Goal: Transaction & Acquisition: Purchase product/service

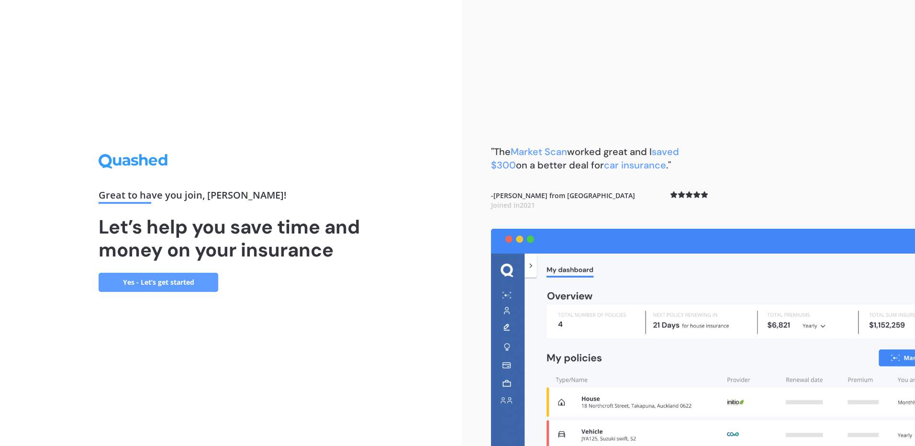
click at [157, 287] on link "Yes - Let’s get started" at bounding box center [159, 282] width 120 height 19
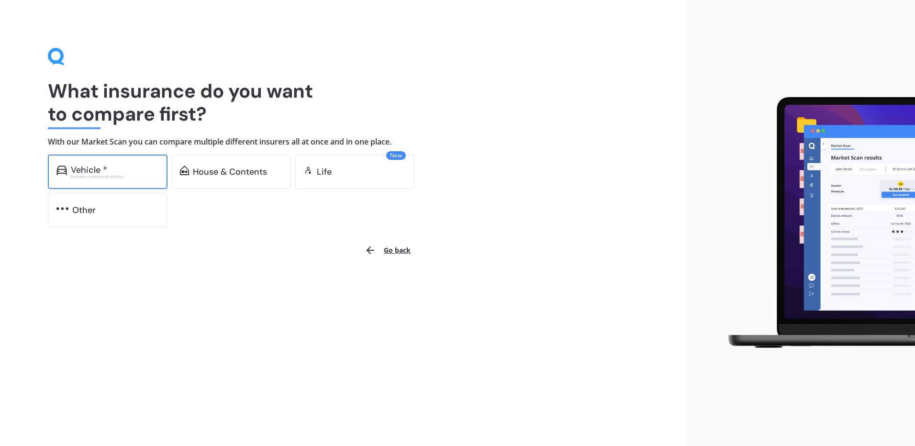
click at [117, 180] on div "Vehicle * Excludes commercial vehicles" at bounding box center [108, 172] width 120 height 34
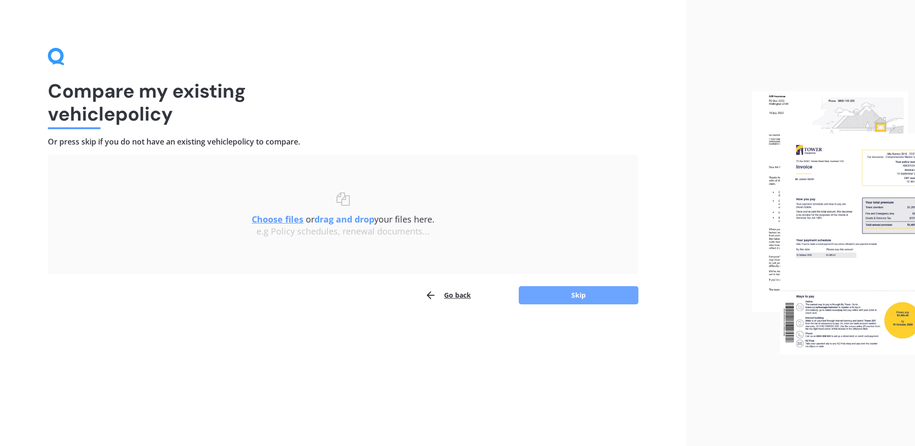
click at [593, 298] on button "Skip" at bounding box center [579, 295] width 120 height 18
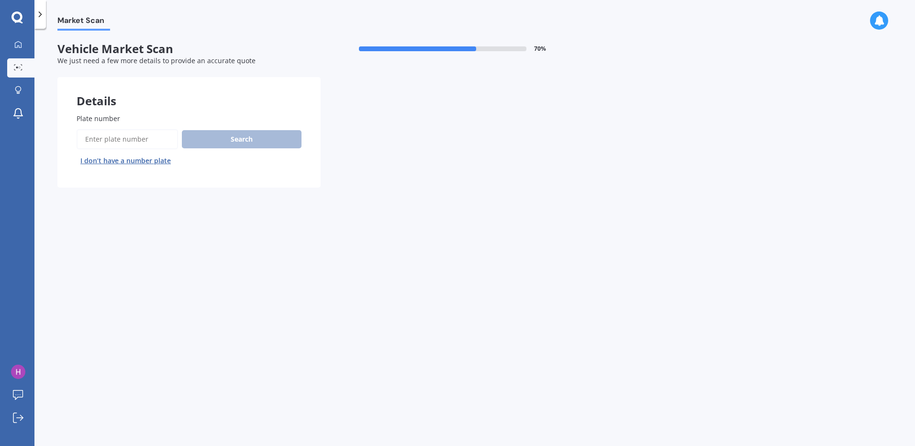
drag, startPoint x: 115, startPoint y: 144, endPoint x: 107, endPoint y: 138, distance: 10.0
click at [108, 138] on input "Plate number" at bounding box center [127, 139] width 101 height 20
type input "AB35ZK"
click at [209, 138] on button "Search" at bounding box center [242, 139] width 120 height 18
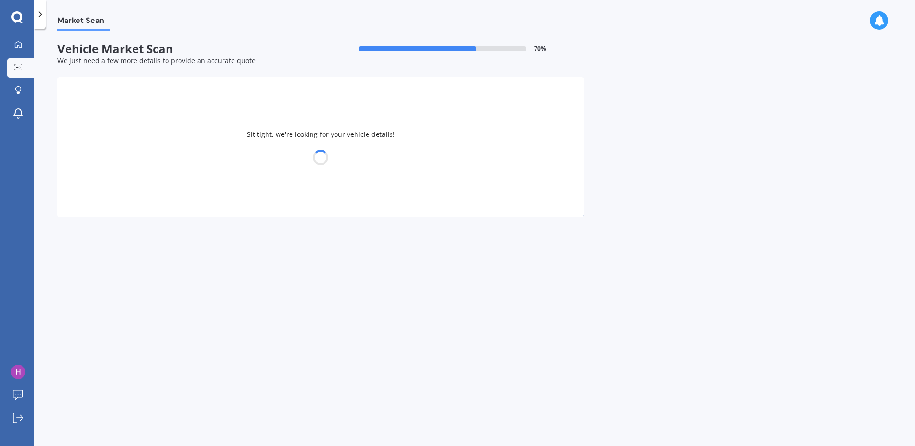
select select "FORD"
select select "FIESTA"
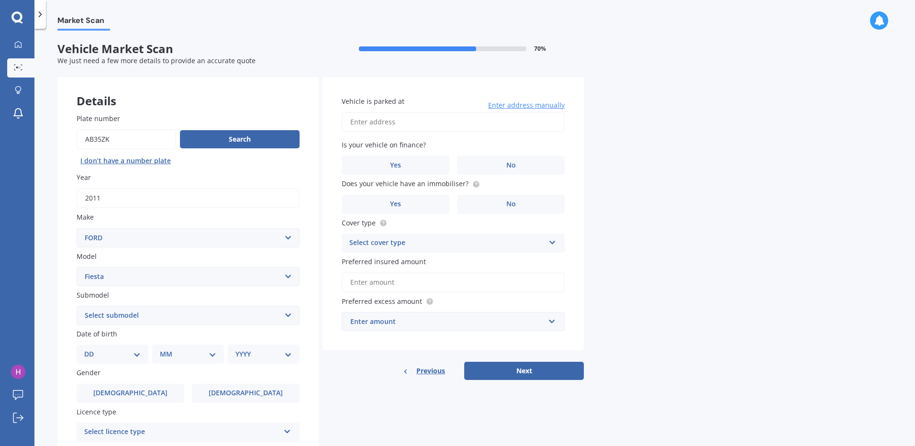
scroll to position [48, 0]
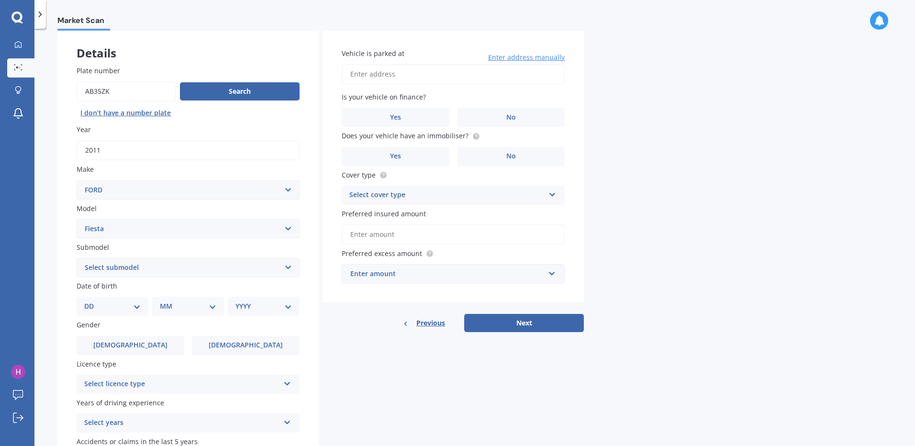
click at [142, 270] on select "Select submodel (All other) 1.0L Ecoboost 1.6 4WD Hatchback Hatchback turbo Spo…" at bounding box center [188, 267] width 223 height 19
click at [127, 304] on select "DD 01 02 03 04 05 06 07 08 09 10 11 12 13 14 15 16 17 18 19 20 21 22 23 24 25 2…" at bounding box center [112, 306] width 56 height 11
select select "20"
click at [92, 301] on select "DD 01 02 03 04 05 06 07 08 09 10 11 12 13 14 15 16 17 18 19 20 21 22 23 24 25 2…" at bounding box center [112, 306] width 56 height 11
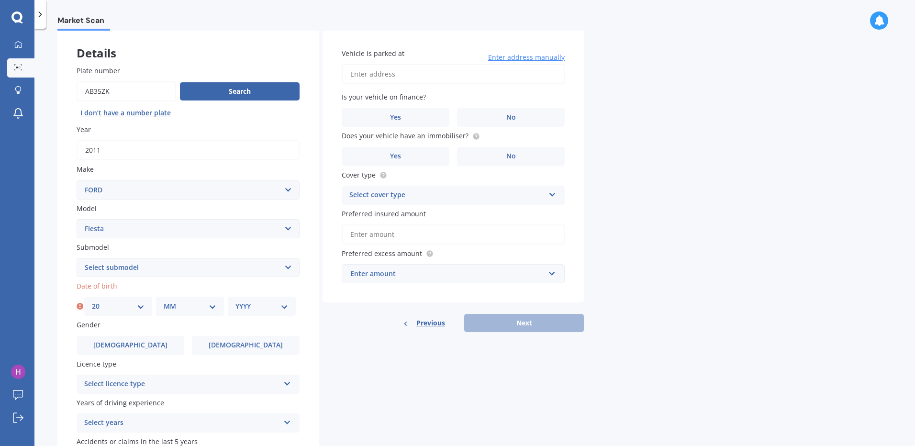
click at [168, 303] on select "MM 01 02 03 04 05 06 07 08 09 10 11 12" at bounding box center [190, 306] width 53 height 11
select select "01"
click at [164, 301] on select "MM 01 02 03 04 05 06 07 08 09 10 11 12" at bounding box center [190, 306] width 53 height 11
click at [256, 311] on select "YYYY 2025 2024 2023 2022 2021 2020 2019 2018 2017 2016 2015 2014 2013 2012 2011…" at bounding box center [261, 306] width 53 height 11
click at [235, 301] on select "YYYY 2025 2024 2023 2022 2021 2020 2019 2018 2017 2016 2015 2014 2013 2012 2011…" at bounding box center [261, 306] width 53 height 11
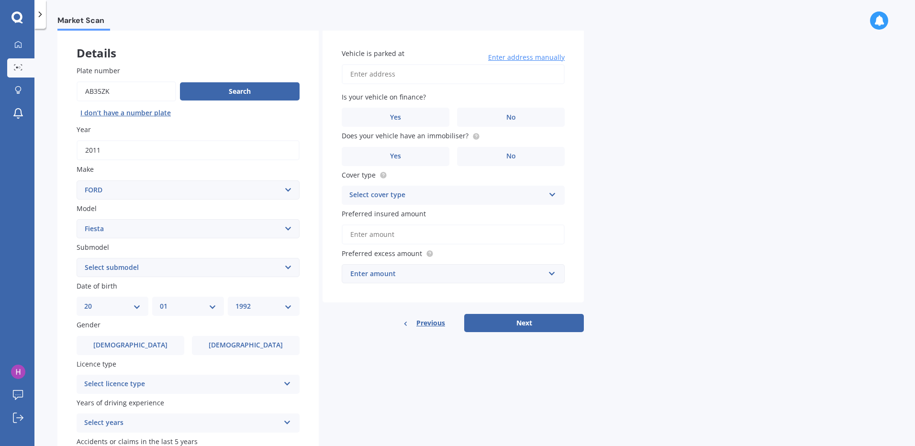
click at [266, 303] on select "YYYY 2025 2024 2023 2022 2021 2020 2019 2018 2017 2016 2015 2014 2013 2012 2011…" at bounding box center [263, 306] width 56 height 11
select select "1993"
click at [235, 301] on select "YYYY 2025 2024 2023 2022 2021 2020 2019 2018 2017 2016 2015 2014 2013 2012 2011…" at bounding box center [263, 306] width 56 height 11
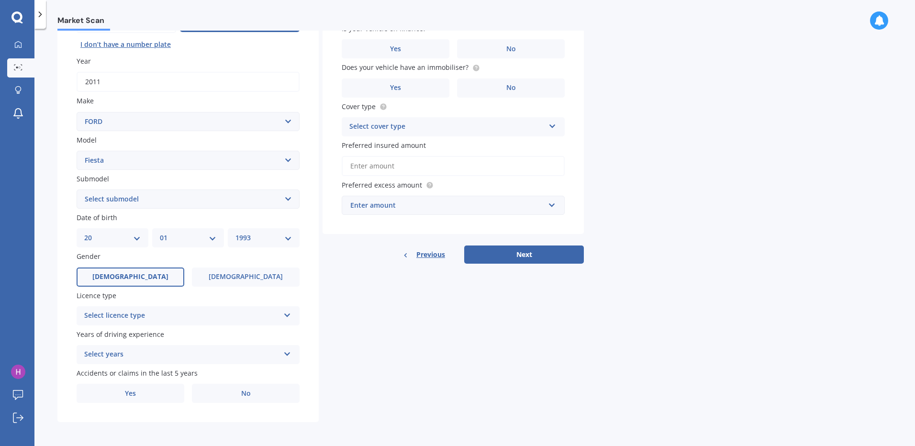
scroll to position [117, 0]
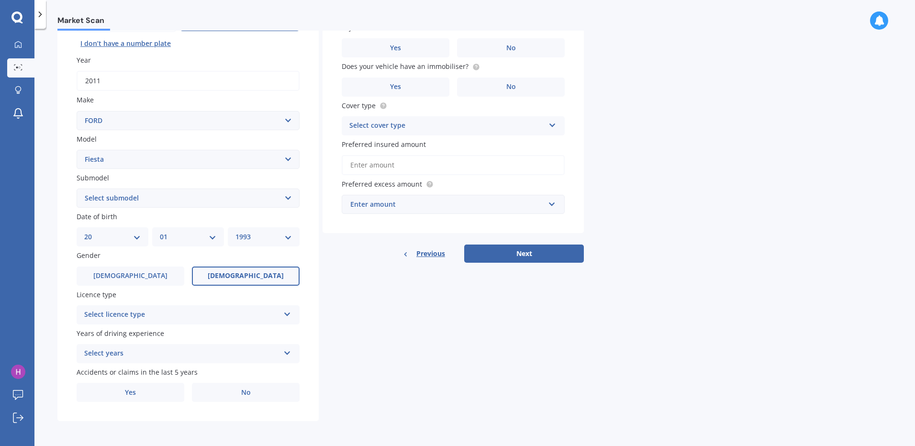
click at [262, 274] on label "[DEMOGRAPHIC_DATA]" at bounding box center [246, 276] width 108 height 19
click at [0, 0] on input "[DEMOGRAPHIC_DATA]" at bounding box center [0, 0] width 0 height 0
click at [226, 312] on div "Select licence type" at bounding box center [181, 314] width 195 height 11
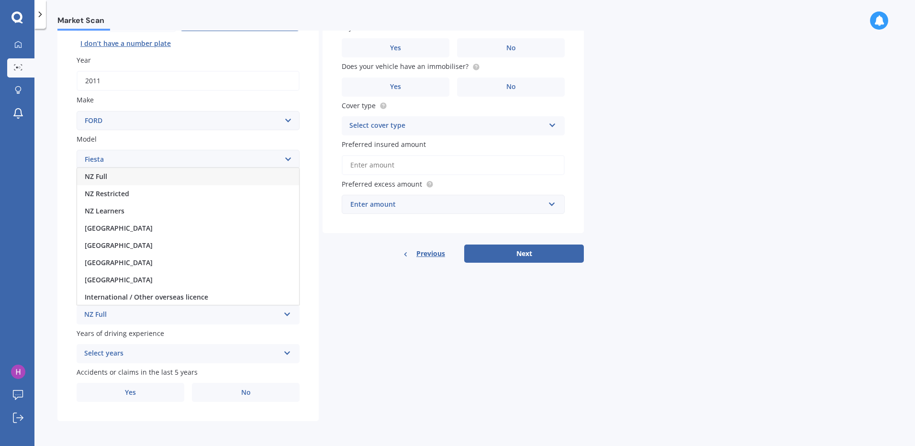
click at [120, 180] on div "NZ Full" at bounding box center [188, 176] width 222 height 17
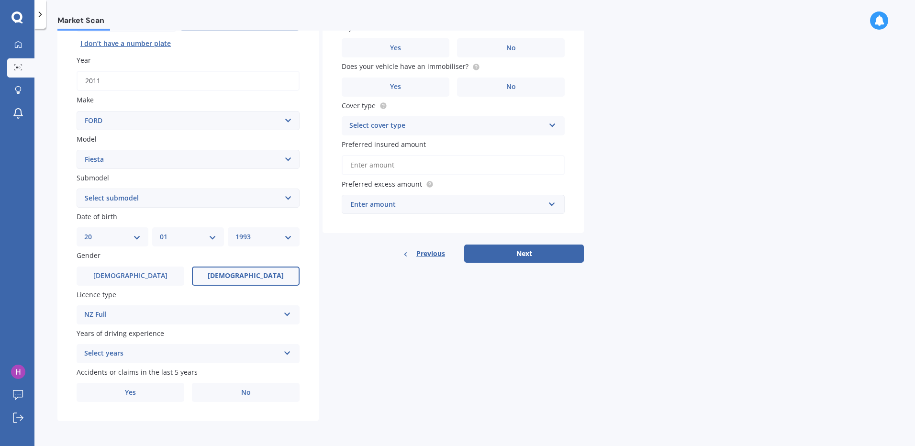
click at [155, 353] on div "Select years" at bounding box center [181, 353] width 195 height 11
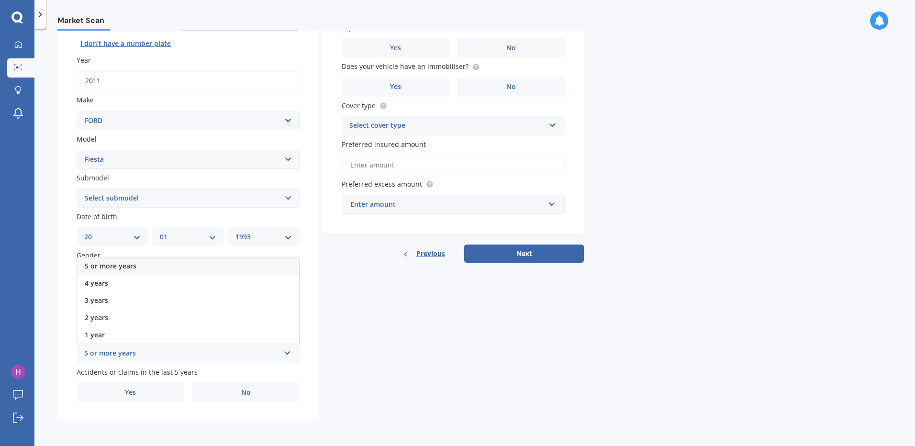
click at [151, 259] on div "5 or more years" at bounding box center [188, 266] width 222 height 17
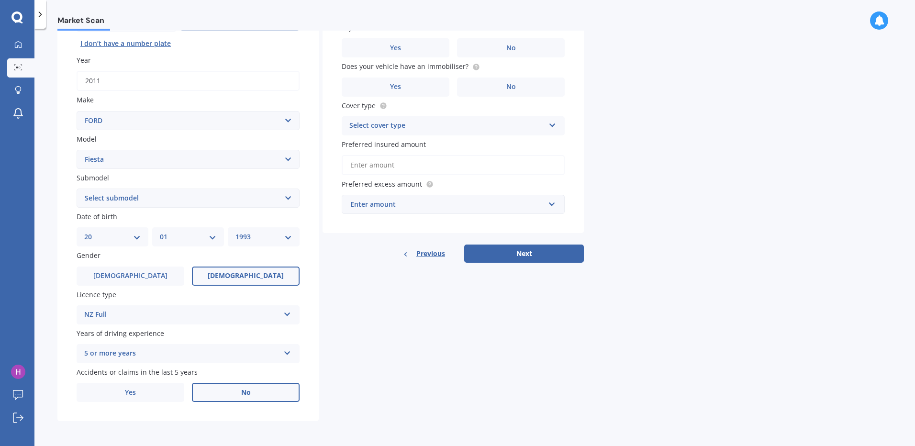
click at [245, 392] on span "No" at bounding box center [246, 393] width 10 height 8
click at [0, 0] on input "No" at bounding box center [0, 0] width 0 height 0
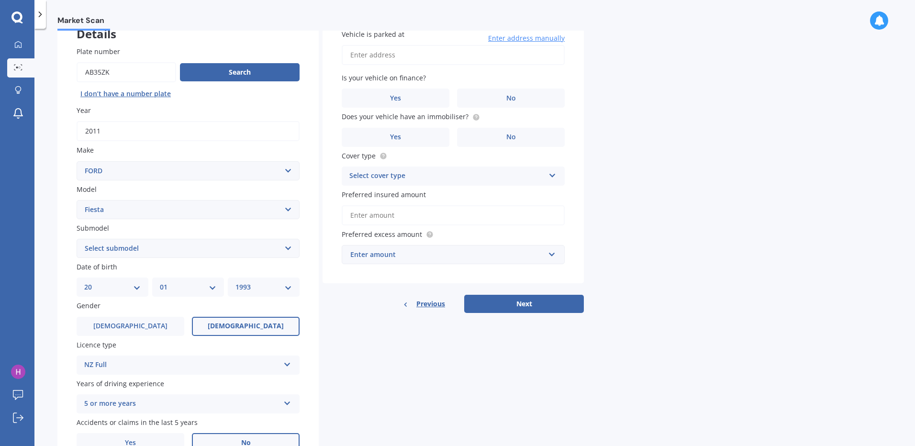
scroll to position [0, 0]
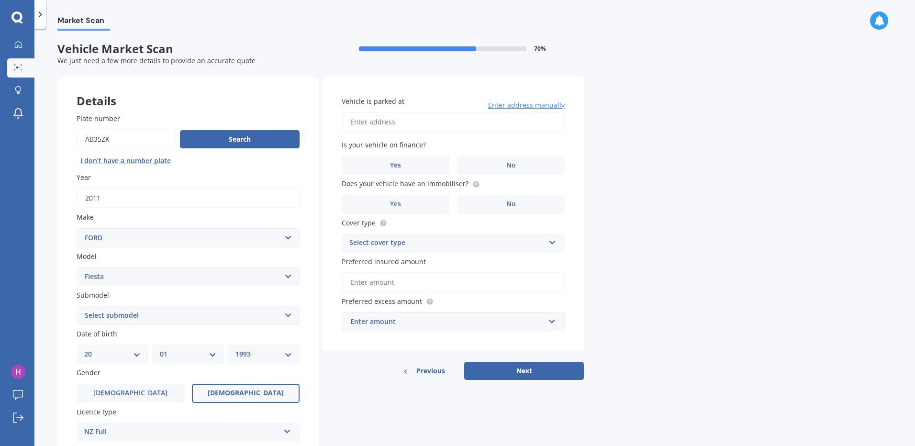
click at [398, 124] on input "Vehicle is parked at" at bounding box center [453, 122] width 223 height 20
type input "[STREET_ADDRESS][PERSON_NAME]"
click at [493, 159] on label "No" at bounding box center [511, 165] width 108 height 19
click at [0, 0] on input "No" at bounding box center [0, 0] width 0 height 0
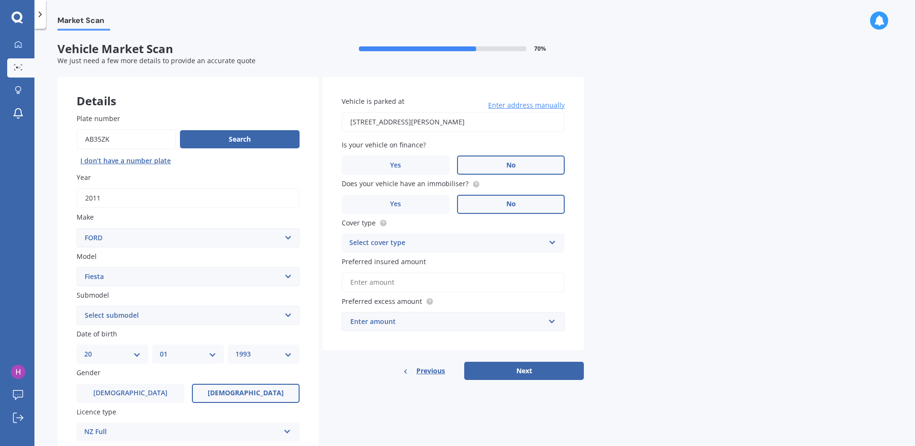
click at [518, 202] on label "No" at bounding box center [511, 204] width 108 height 19
click at [0, 0] on input "No" at bounding box center [0, 0] width 0 height 0
click at [517, 239] on div "Select cover type" at bounding box center [446, 242] width 195 height 11
click at [487, 264] on div "Comprehensive" at bounding box center [453, 261] width 222 height 17
click at [479, 277] on input "Preferred insured amount" at bounding box center [453, 282] width 223 height 20
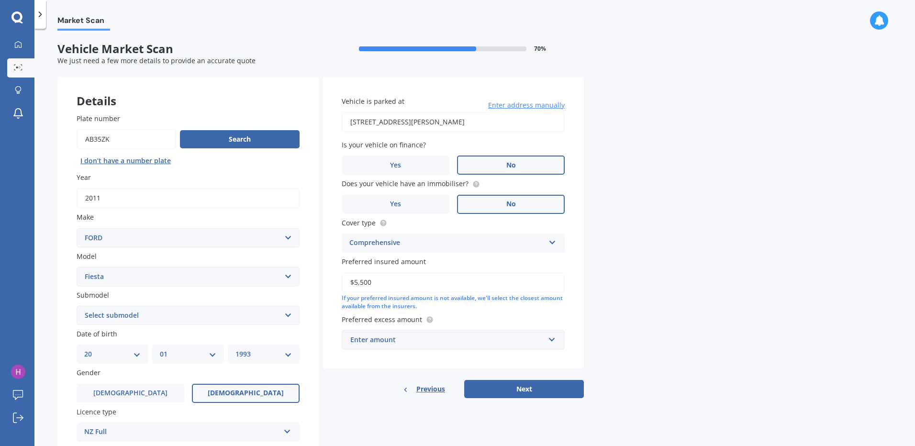
type input "$5,500"
click at [513, 344] on div "Enter amount" at bounding box center [447, 340] width 194 height 11
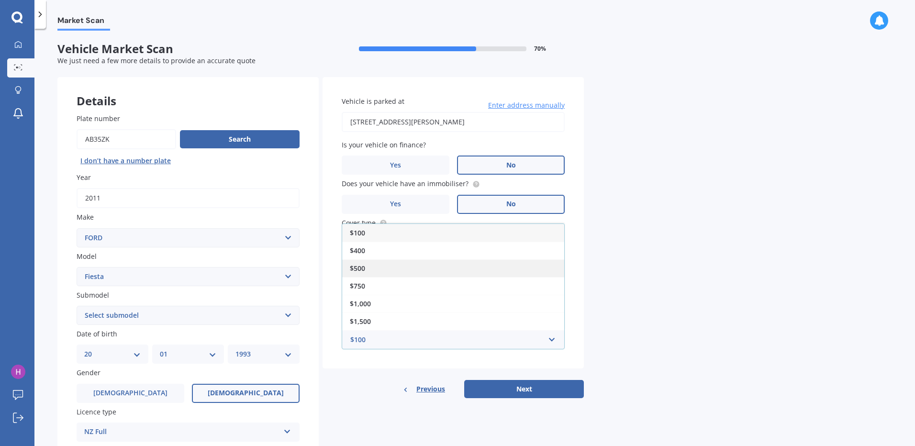
click at [442, 269] on div "$500" at bounding box center [453, 268] width 222 height 18
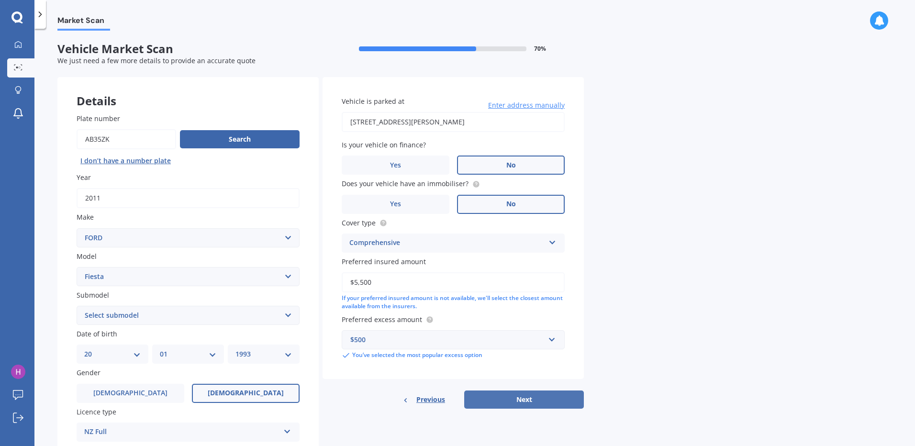
click at [539, 400] on button "Next" at bounding box center [524, 400] width 120 height 18
click at [167, 318] on select "Select submodel (All other) 1.0L Ecoboost 1.6 4WD Hatchback Hatchback turbo Spo…" at bounding box center [188, 315] width 223 height 19
click at [143, 318] on select "Select submodel (All other) 1.0L Ecoboost 1.6 4WD Hatchback Hatchback turbo Spo…" at bounding box center [188, 315] width 223 height 19
click at [132, 319] on select "Select submodel (All other) 1.0L Ecoboost 1.6 4WD Hatchback Hatchback turbo Spo…" at bounding box center [188, 315] width 223 height 19
select select "(ALL OTHER)"
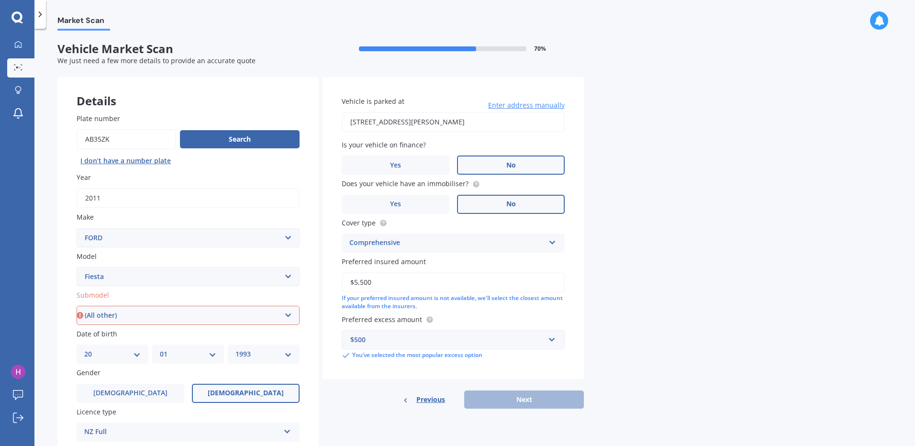
click at [77, 306] on select "Select submodel (All other) 1.0L Ecoboost 1.6 4WD Hatchback Hatchback turbo Spo…" at bounding box center [188, 315] width 223 height 19
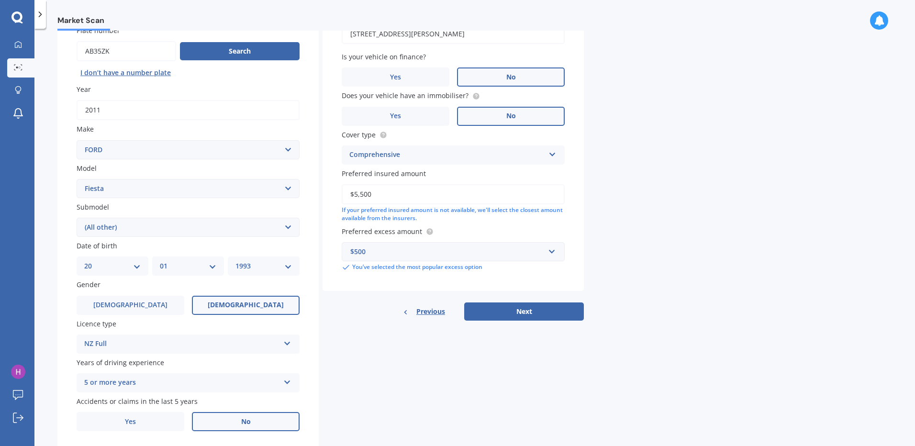
scroll to position [96, 0]
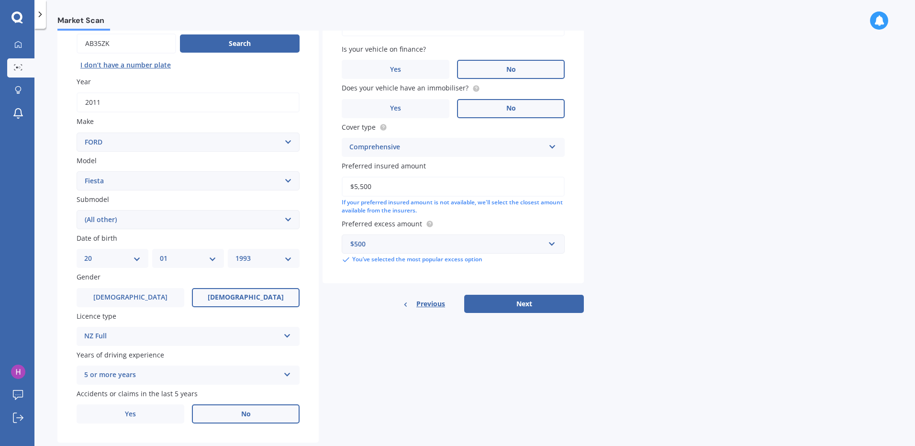
click at [191, 218] on select "Select submodel (All other) 1.0L Ecoboost 1.6 4WD Hatchback Hatchback turbo Spo…" at bounding box center [188, 219] width 223 height 19
click at [77, 210] on select "Select submodel (All other) 1.0L Ecoboost 1.6 4WD Hatchback Hatchback turbo Spo…" at bounding box center [188, 219] width 223 height 19
click at [522, 306] on button "Next" at bounding box center [524, 304] width 120 height 18
select select "20"
select select "01"
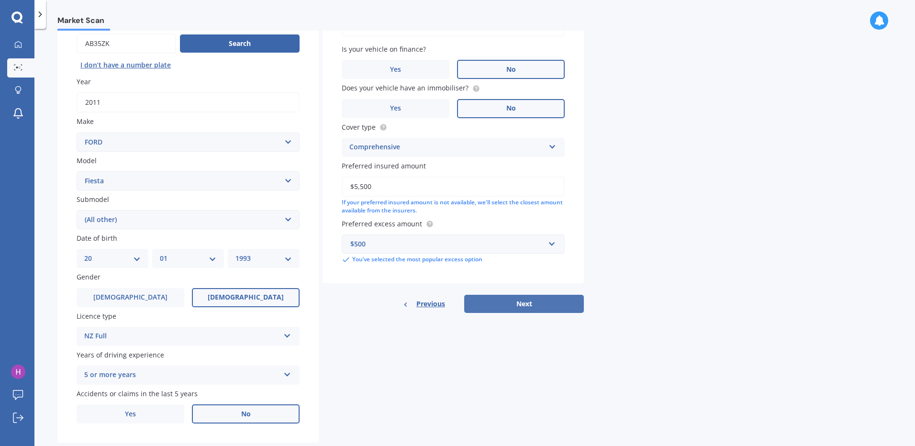
select select "1993"
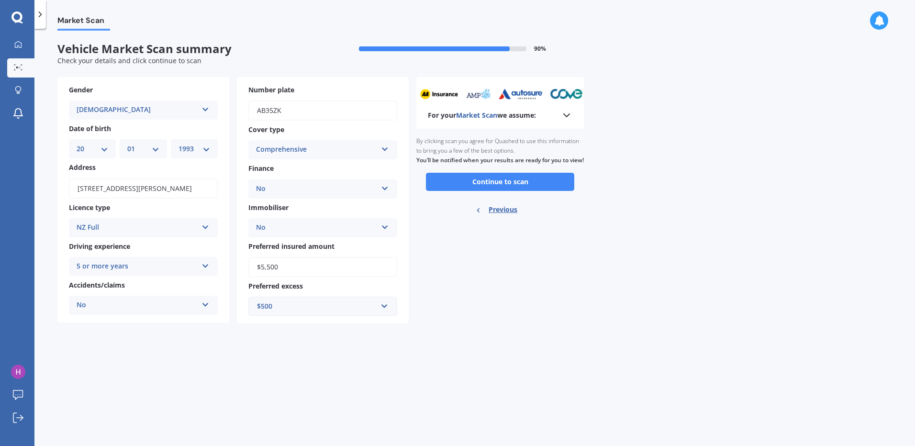
scroll to position [0, 0]
click at [513, 191] on button "Continue to scan" at bounding box center [500, 182] width 148 height 18
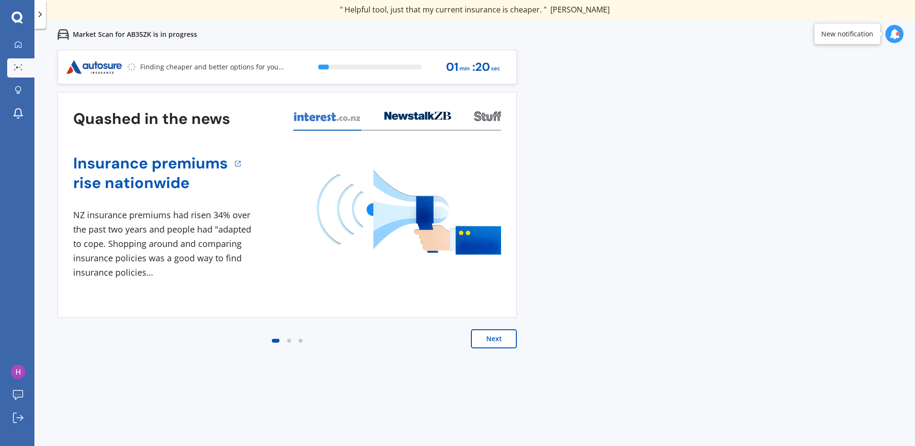
click at [501, 334] on button "Next" at bounding box center [494, 338] width 46 height 19
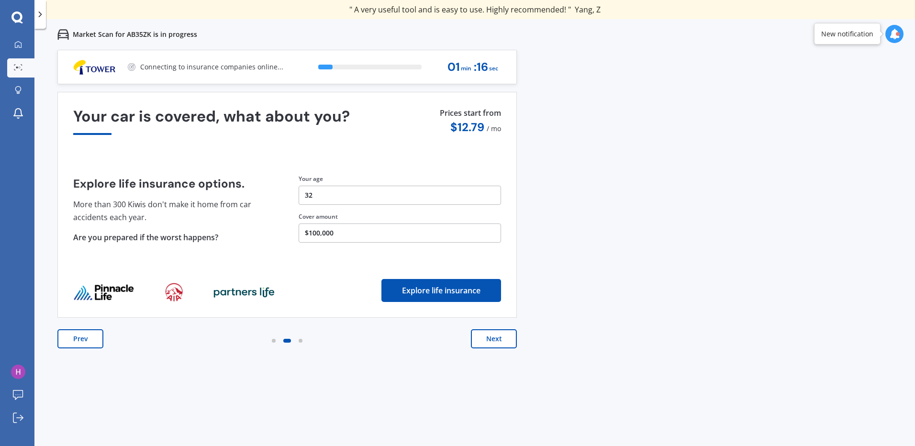
click at [502, 336] on button "Next" at bounding box center [494, 338] width 46 height 19
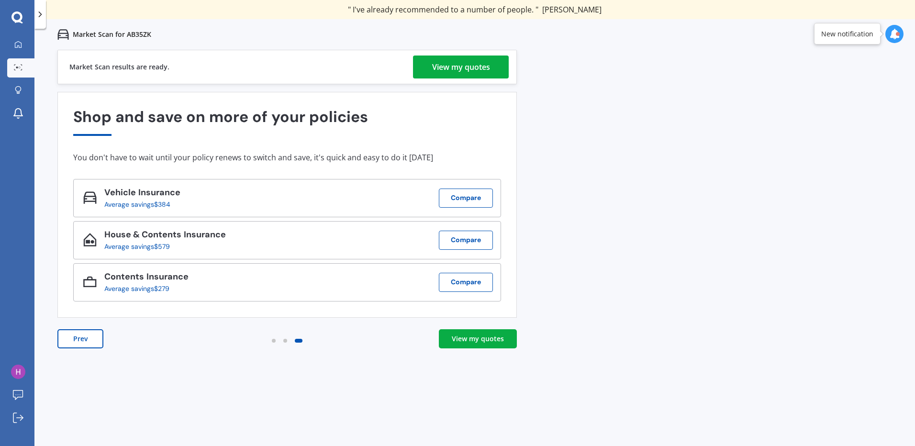
click at [505, 336] on link "View my quotes" at bounding box center [478, 338] width 78 height 19
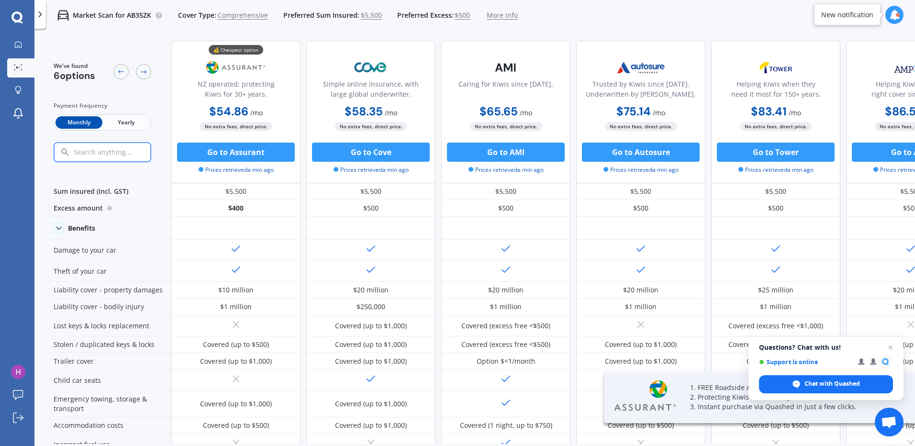
click at [123, 117] on span "Yearly" at bounding box center [125, 122] width 47 height 12
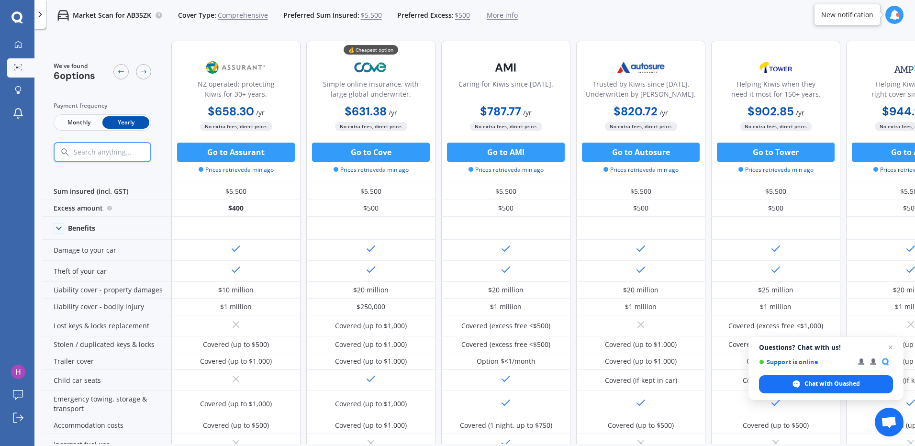
click at [85, 120] on span "Monthly" at bounding box center [79, 122] width 47 height 12
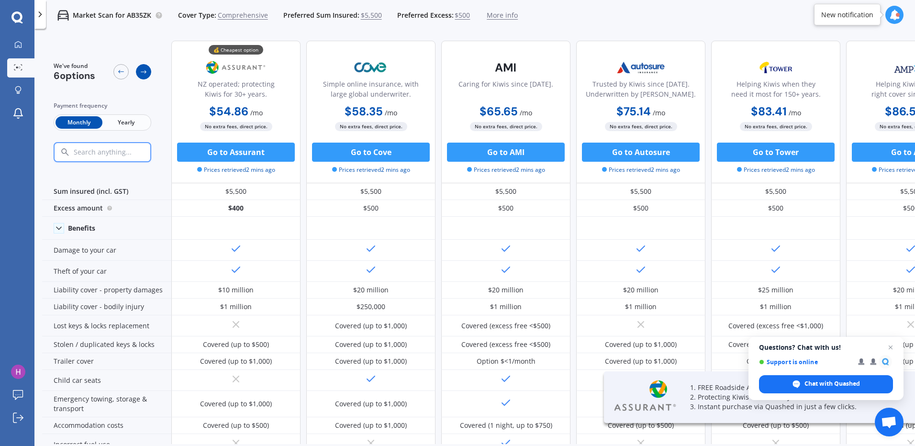
click at [144, 70] on icon at bounding box center [144, 72] width 8 height 8
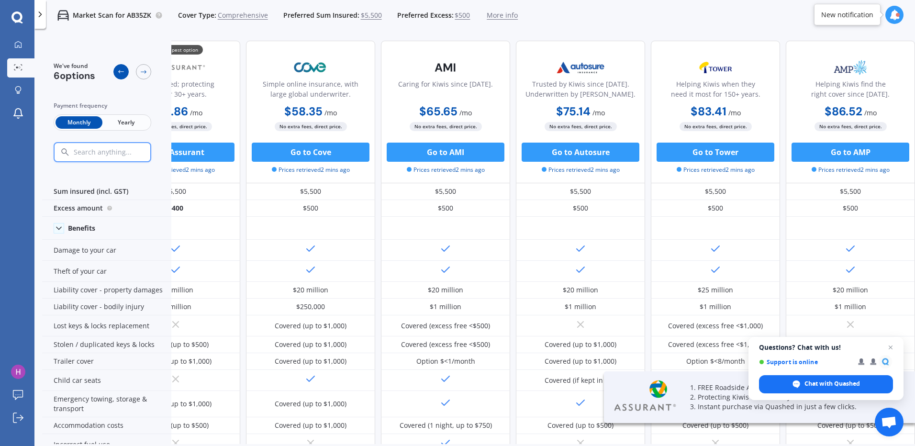
click at [119, 75] on icon at bounding box center [121, 72] width 8 height 8
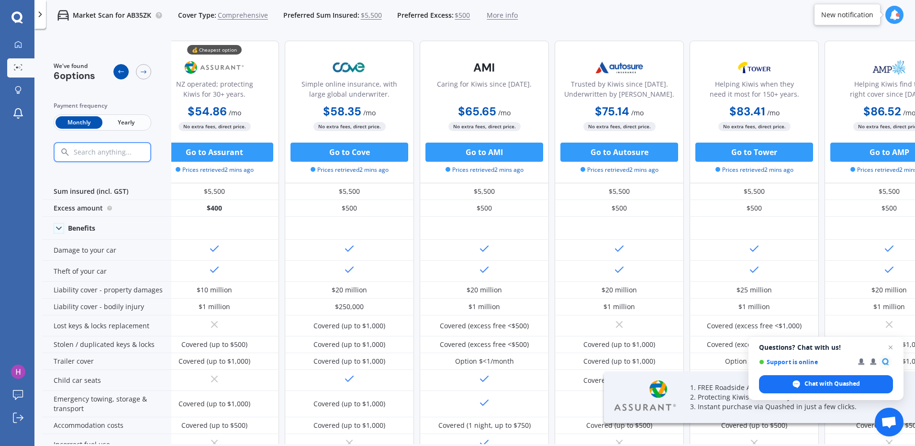
scroll to position [0, 0]
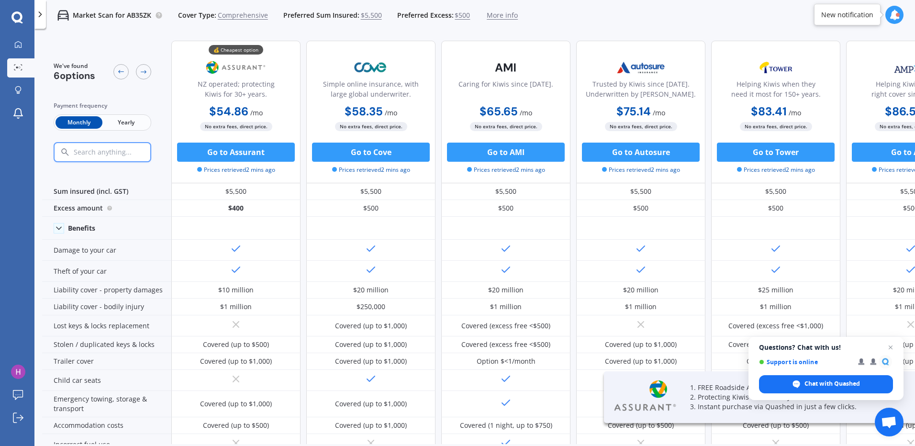
click at [134, 119] on span "Yearly" at bounding box center [125, 122] width 47 height 12
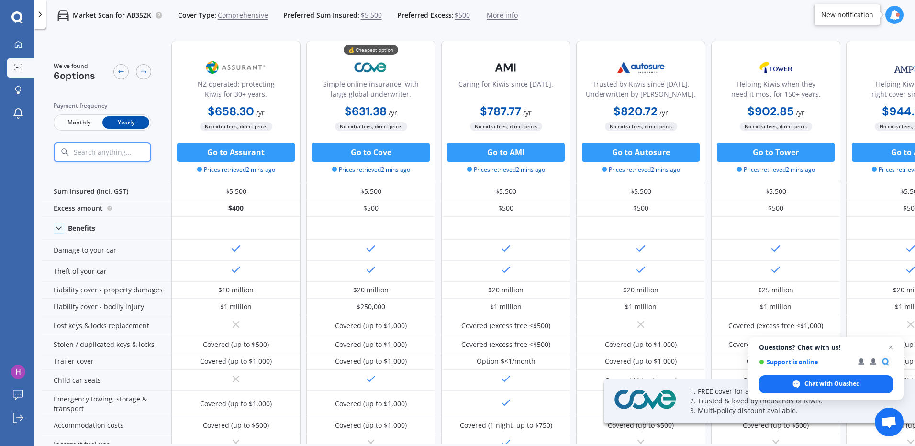
click at [72, 123] on span "Monthly" at bounding box center [79, 122] width 47 height 12
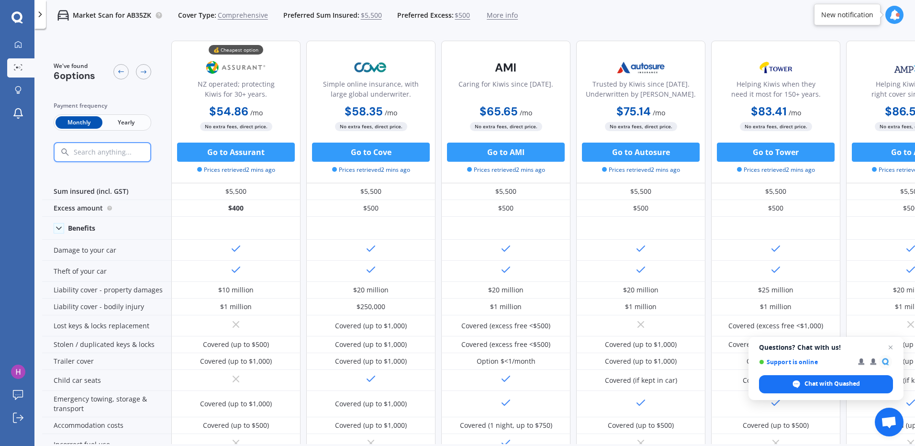
click at [133, 127] on span "Yearly" at bounding box center [125, 122] width 47 height 12
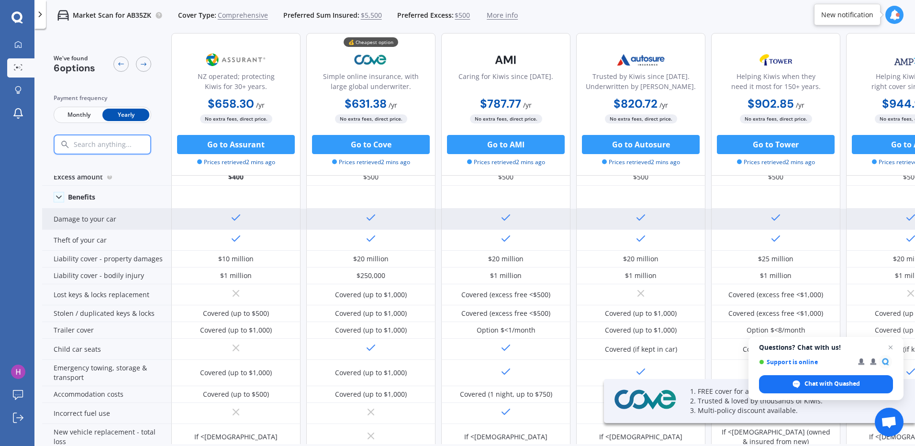
scroll to position [48, 0]
